Goal: Task Accomplishment & Management: Use online tool/utility

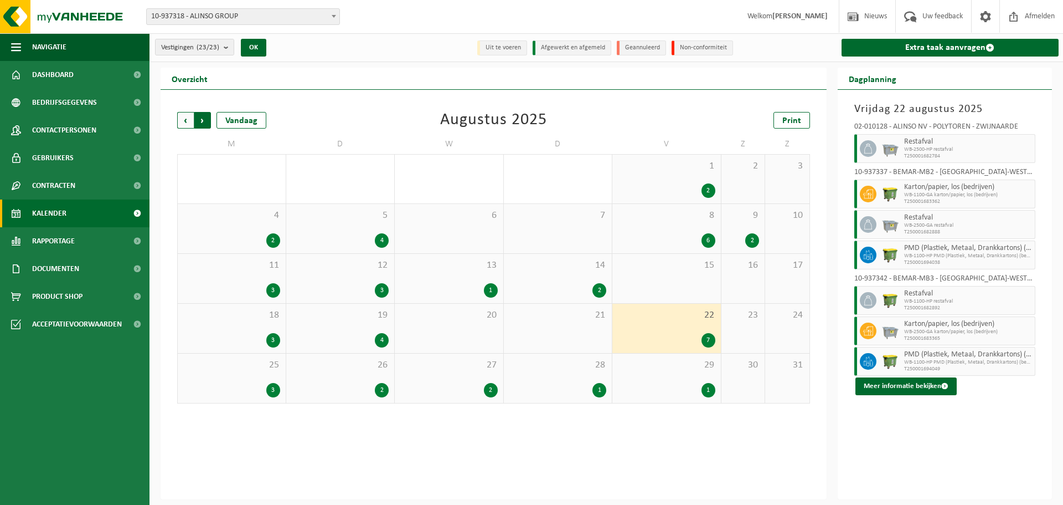
click at [186, 124] on span "Vorige" at bounding box center [185, 120] width 17 height 17
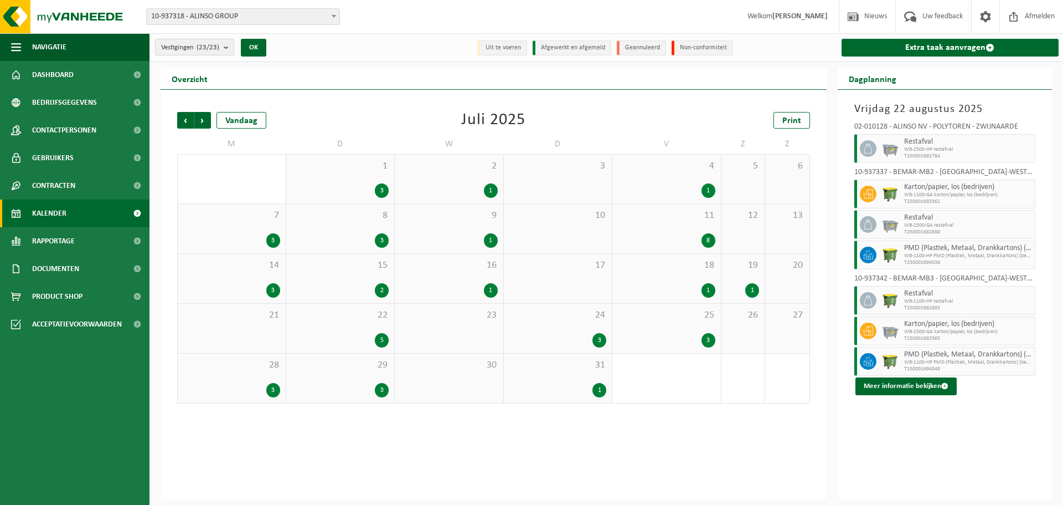
click at [223, 39] on button "Vestigingen (23/23)" at bounding box center [194, 47] width 79 height 17
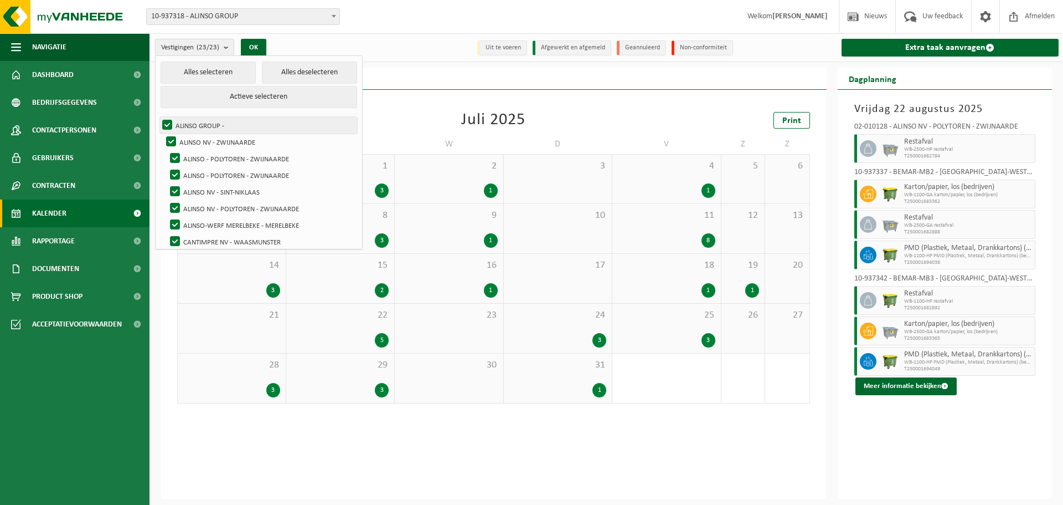
click at [200, 131] on label "ALINSO GROUP -" at bounding box center [258, 125] width 197 height 17
click at [158, 117] on input "ALINSO GROUP -" at bounding box center [158, 116] width 1 height 1
click at [177, 125] on label "ALINSO GROUP -" at bounding box center [258, 125] width 197 height 17
click at [158, 117] on input "ALINSO GROUP -" at bounding box center [158, 116] width 1 height 1
click at [290, 76] on button "Alles deselecteren" at bounding box center [310, 72] width 96 height 22
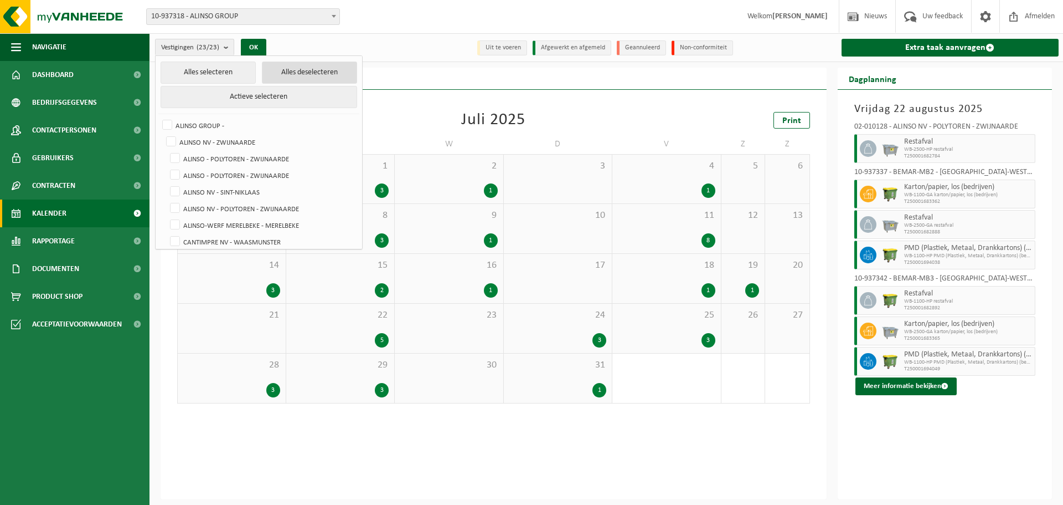
checkbox input "false"
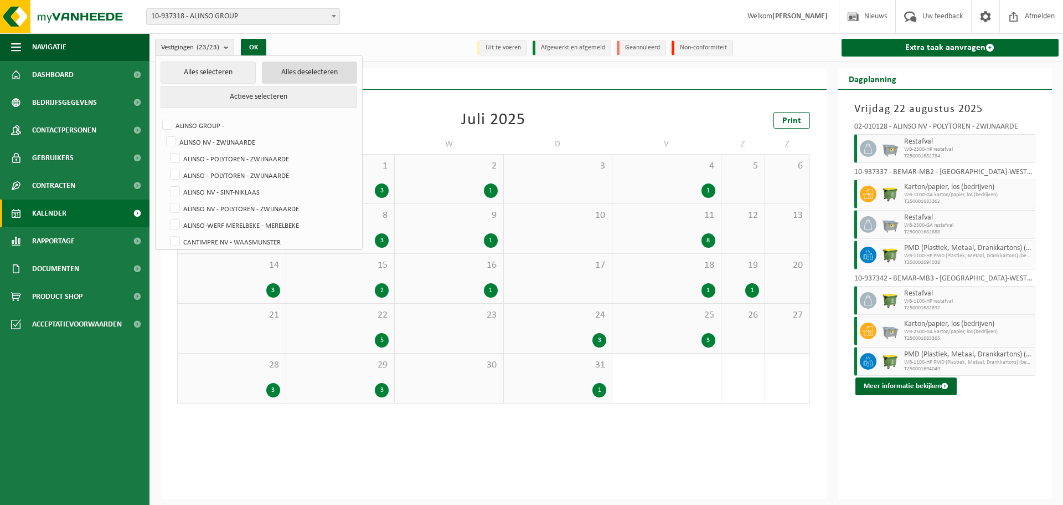
checkbox input "false"
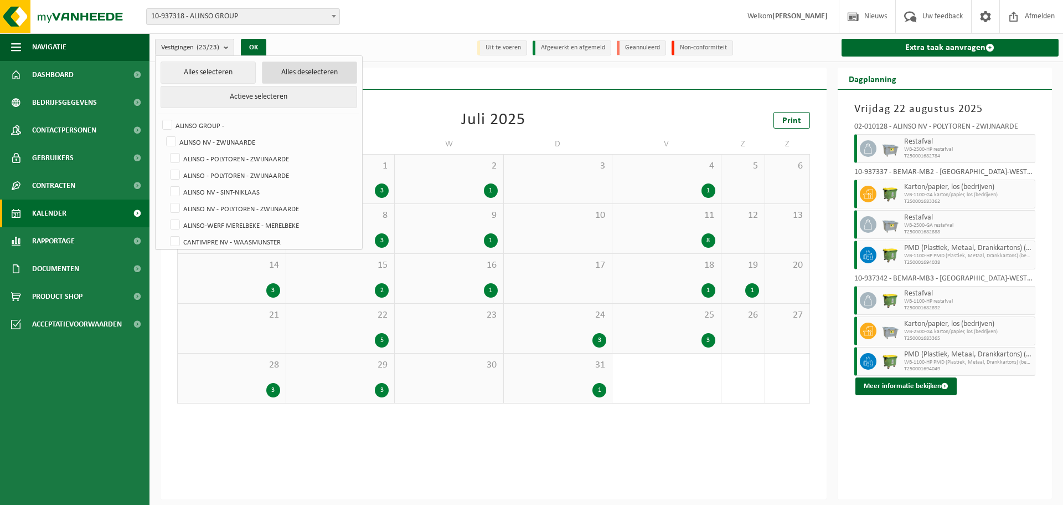
checkbox input "false"
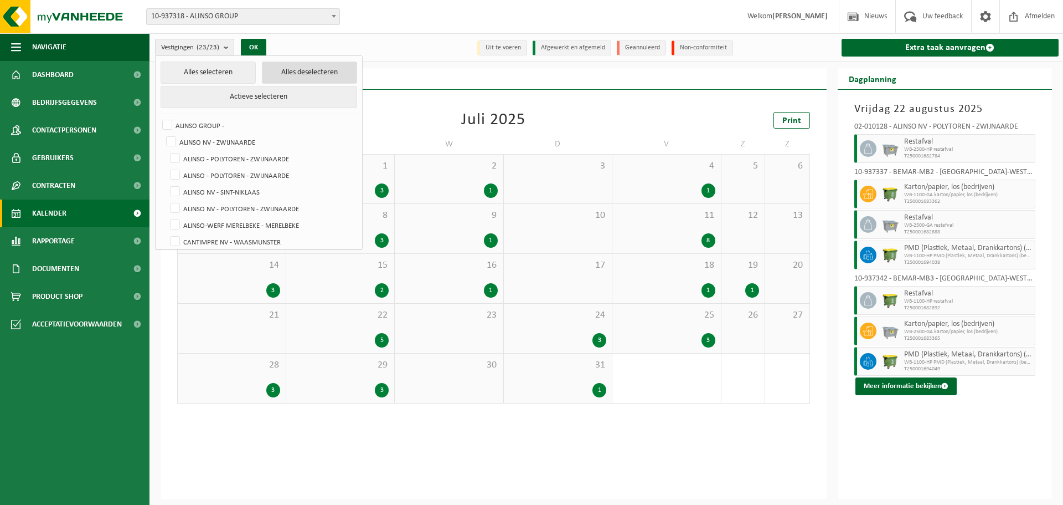
checkbox input "false"
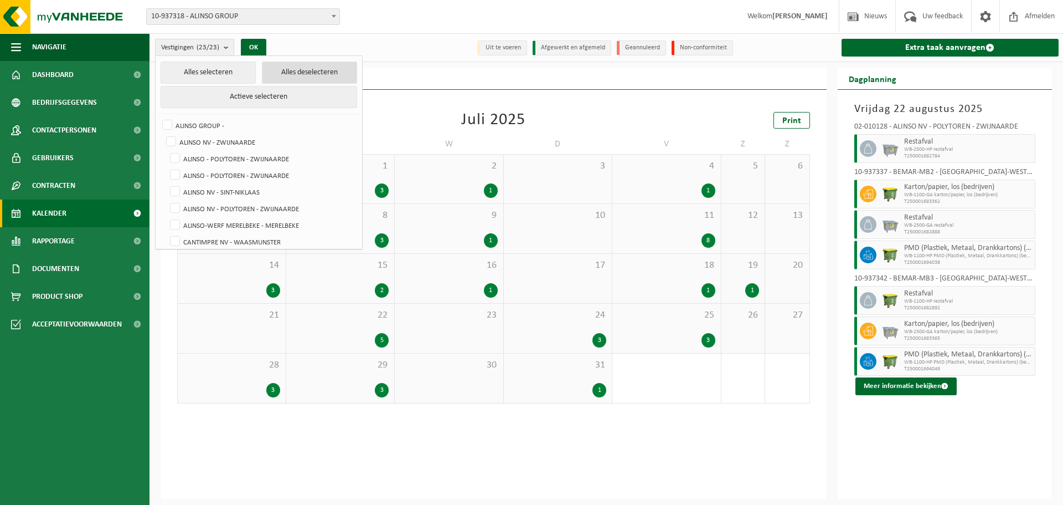
checkbox input "false"
click at [223, 138] on label "ALINSO NV - ZWIJNAARDE" at bounding box center [260, 141] width 193 height 17
click at [162, 133] on input "ALINSO NV - ZWIJNAARDE" at bounding box center [162, 133] width 1 height 1
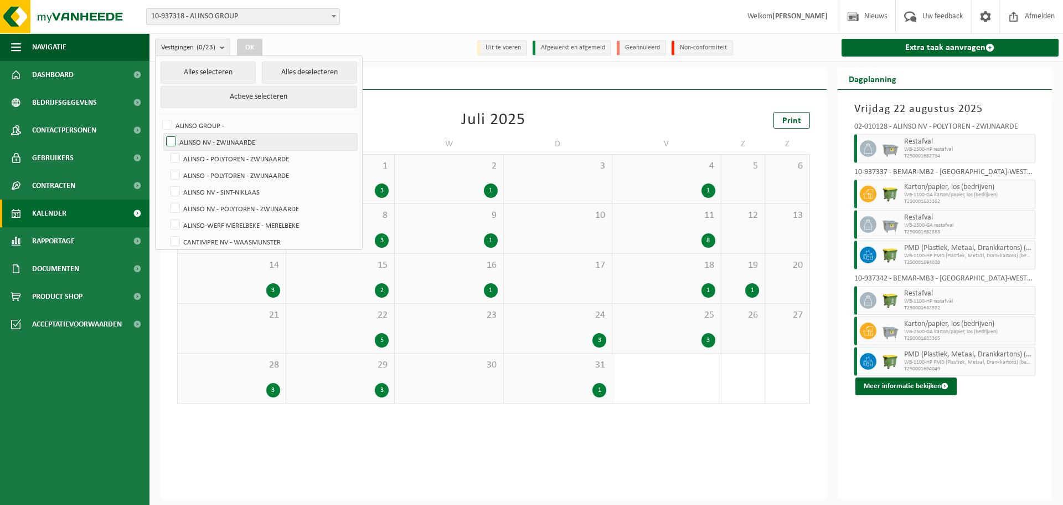
checkbox input "true"
click at [250, 45] on button "OK" at bounding box center [249, 48] width 25 height 18
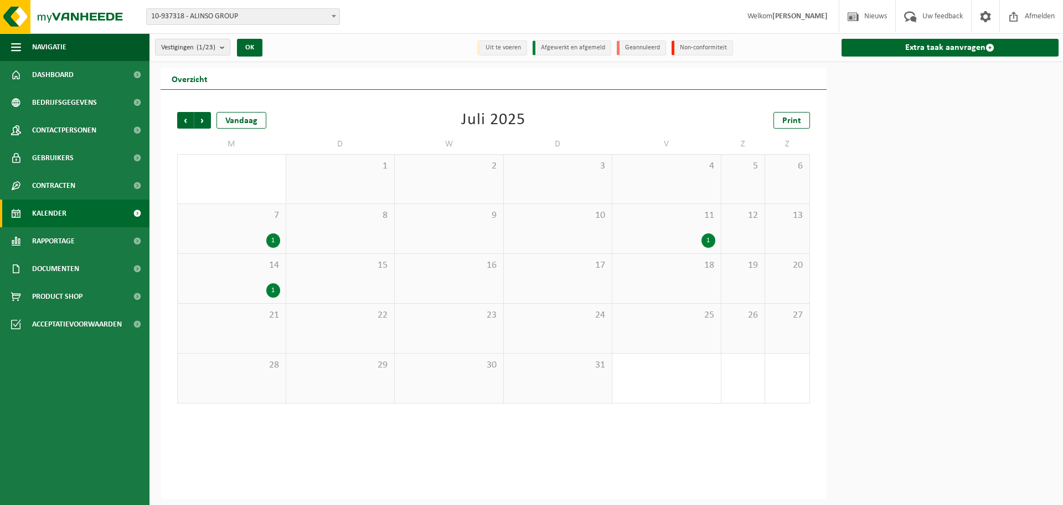
click at [686, 228] on div "11 1" at bounding box center [667, 228] width 109 height 49
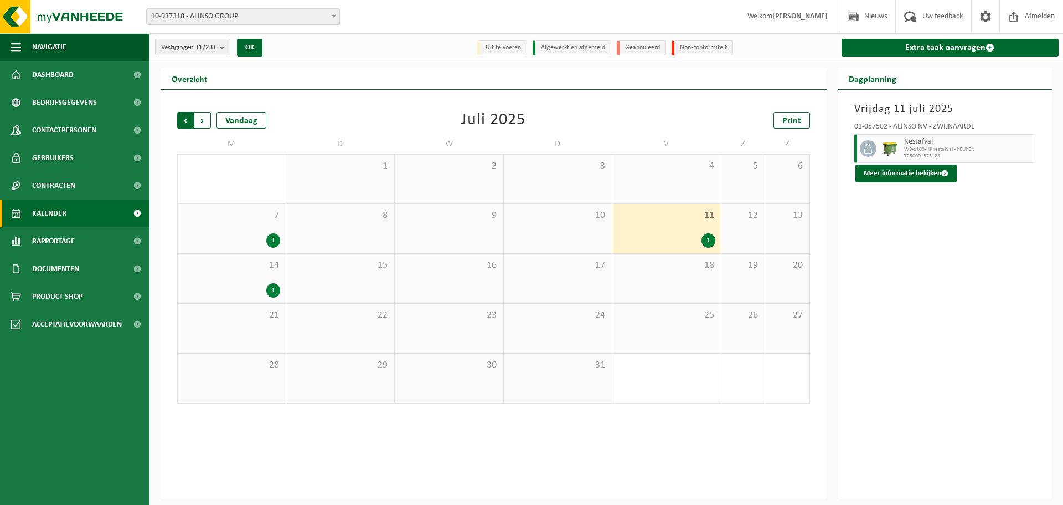
click at [207, 122] on span "Volgende" at bounding box center [202, 120] width 17 height 17
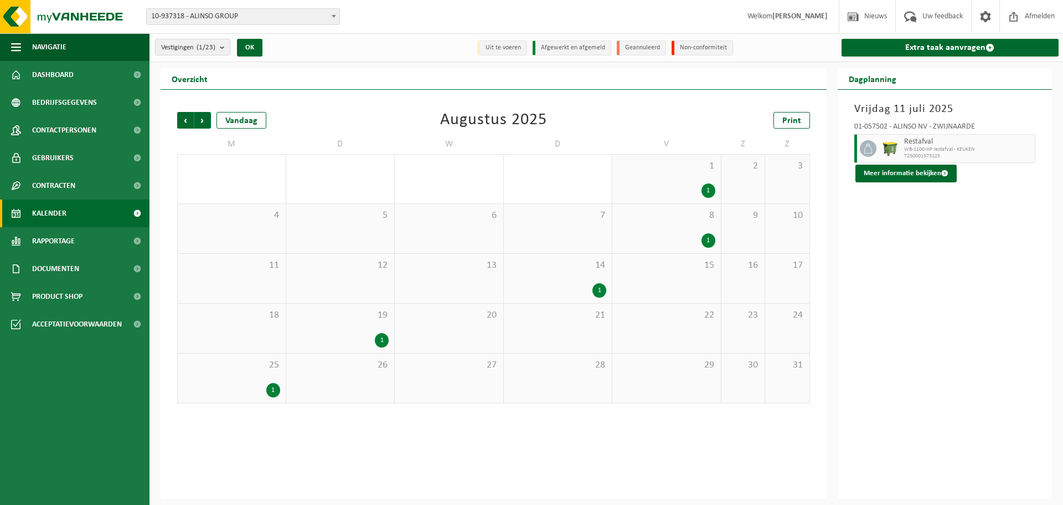
click at [647, 223] on div "8 1" at bounding box center [667, 228] width 109 height 49
click at [686, 320] on span "22" at bounding box center [666, 315] width 97 height 12
